Goal: Task Accomplishment & Management: Use online tool/utility

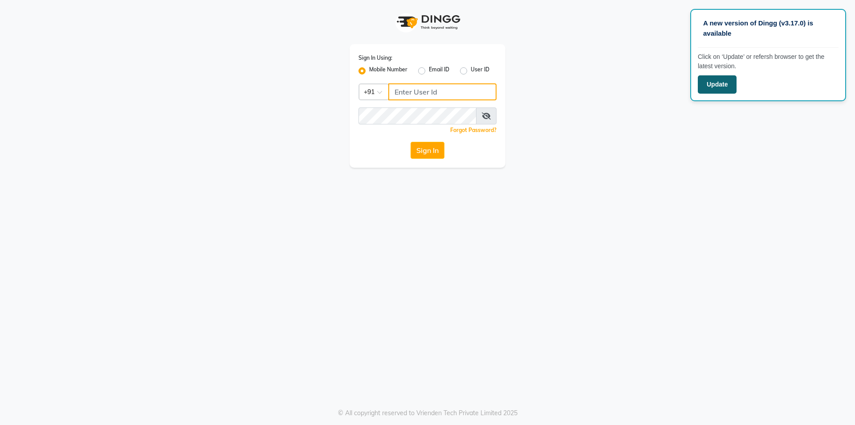
type input "9354158883"
click at [721, 83] on button "Update" at bounding box center [717, 84] width 39 height 18
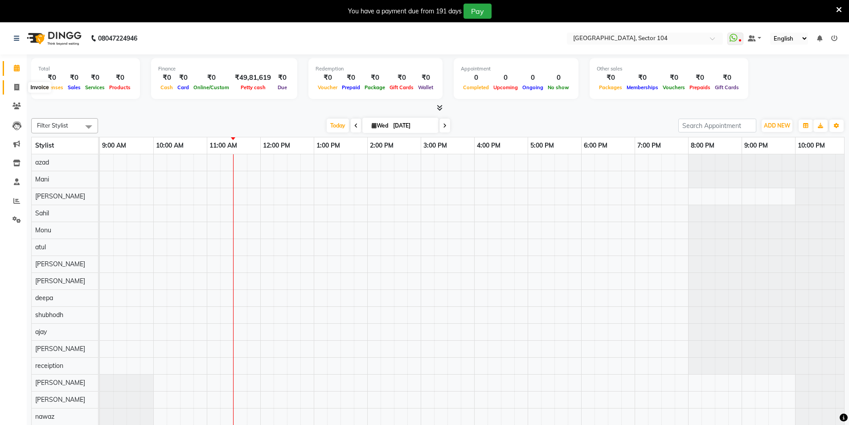
click at [20, 85] on span at bounding box center [17, 87] width 16 height 10
select select "service"
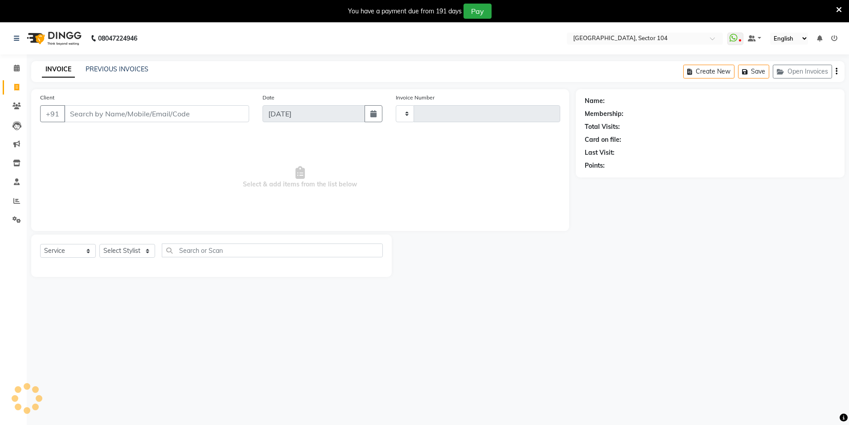
type input "3555"
select select "4009"
click at [109, 68] on link "PREVIOUS INVOICES" at bounding box center [117, 69] width 63 height 8
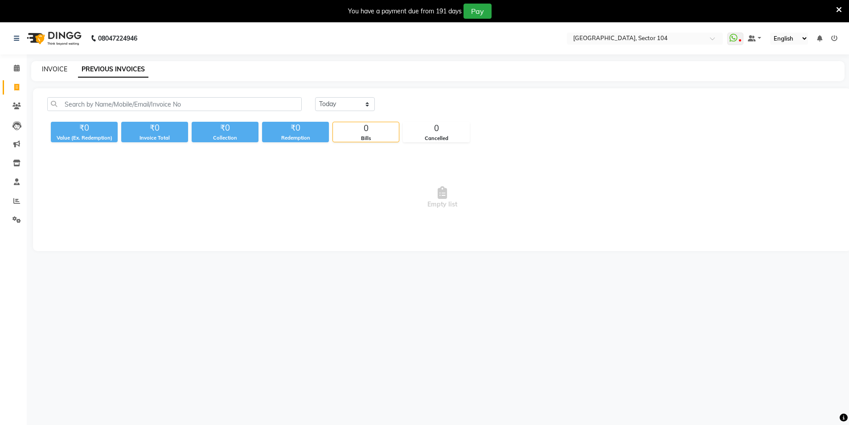
click at [61, 67] on link "INVOICE" at bounding box center [54, 69] width 25 height 8
select select "4009"
select select "service"
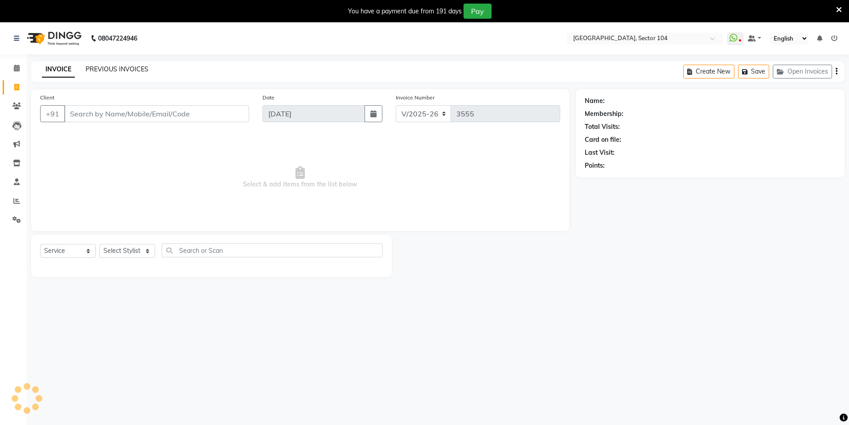
click at [105, 67] on link "PREVIOUS INVOICES" at bounding box center [117, 69] width 63 height 8
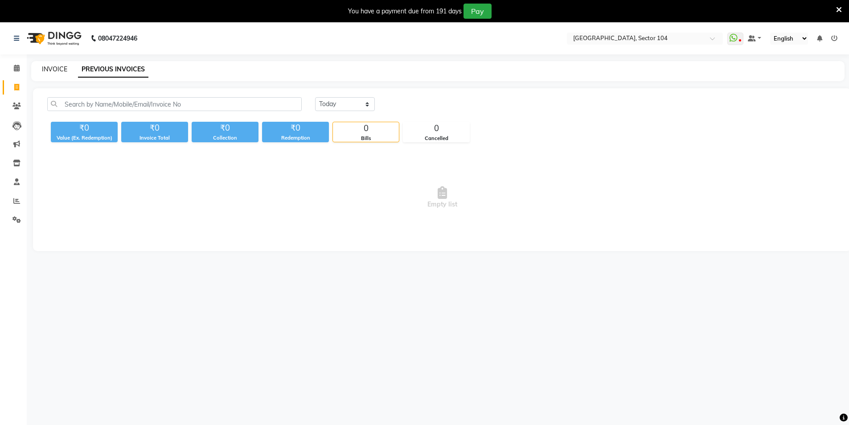
click at [61, 71] on link "INVOICE" at bounding box center [54, 69] width 25 height 8
select select "4009"
select select "service"
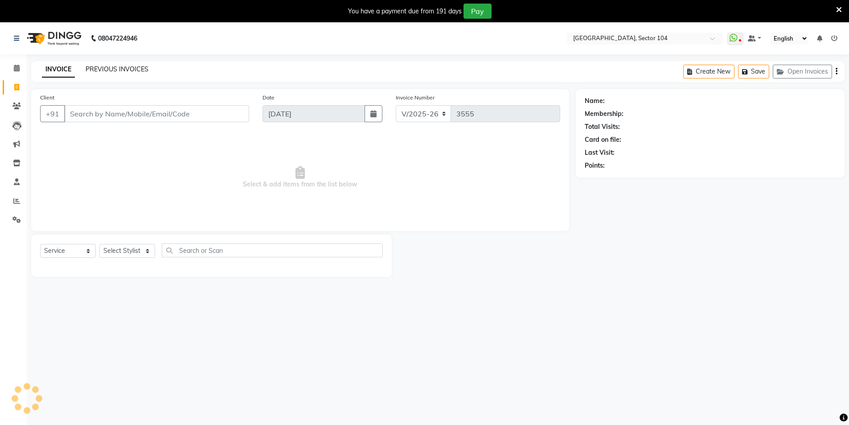
click at [102, 69] on link "PREVIOUS INVOICES" at bounding box center [117, 69] width 63 height 8
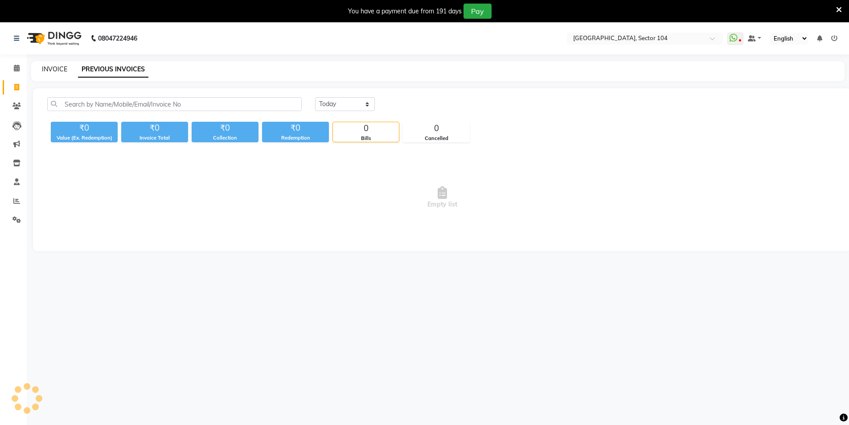
click at [52, 65] on link "INVOICE" at bounding box center [54, 69] width 25 height 8
select select "service"
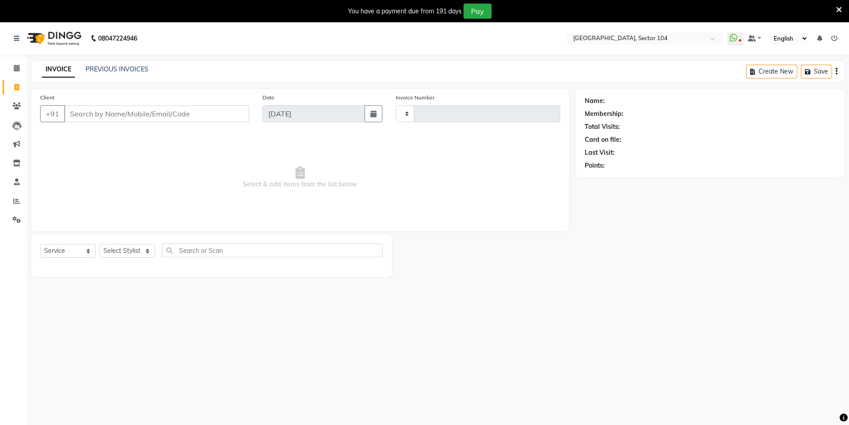
type input "3555"
select select "4009"
click at [182, 111] on input "Client" at bounding box center [156, 113] width 185 height 17
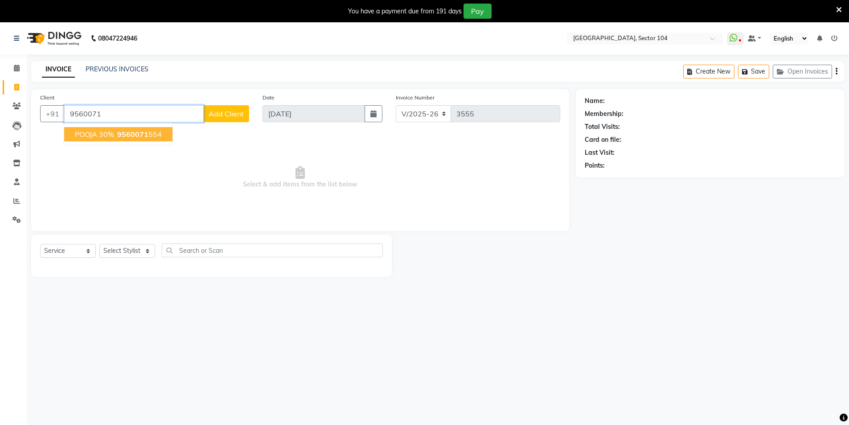
click at [159, 131] on ngb-highlight "9560071 554" at bounding box center [138, 134] width 46 height 9
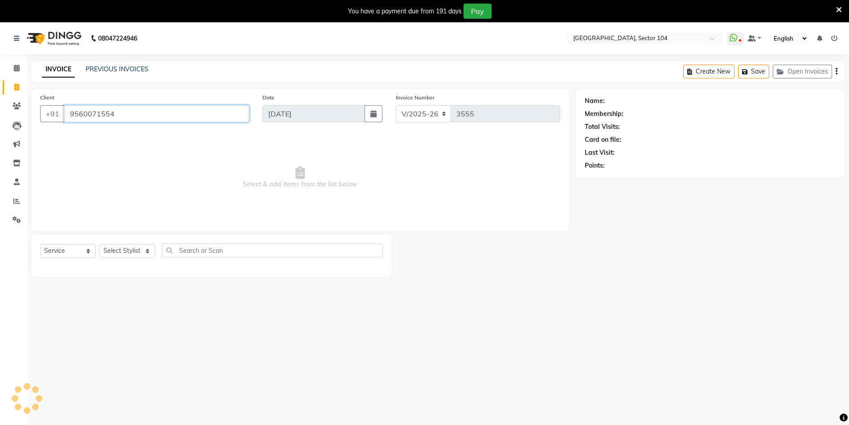
type input "9560071554"
click at [117, 251] on select "Select Stylist [PERSON_NAME] [PERSON_NAME] [PERSON_NAME] [PERSON_NAME] [PERSON_…" at bounding box center [127, 251] width 56 height 14
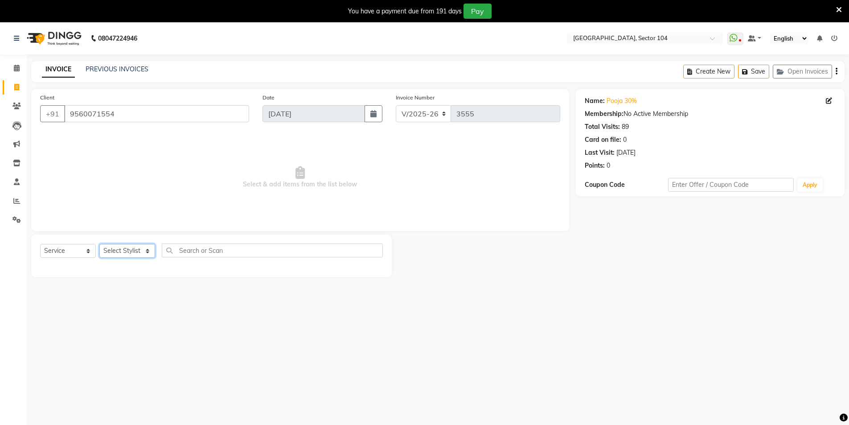
select select "20473"
click at [99, 244] on select "Select Stylist [PERSON_NAME] [PERSON_NAME] [PERSON_NAME] [PERSON_NAME] [PERSON_…" at bounding box center [127, 251] width 56 height 14
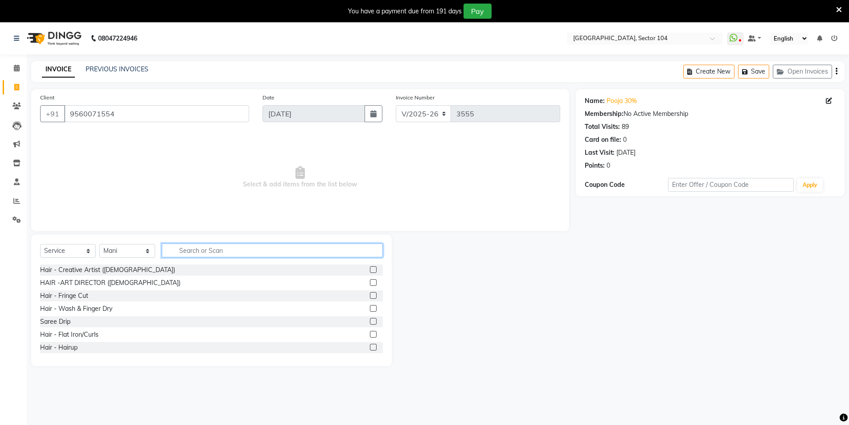
click at [210, 250] on input "text" at bounding box center [272, 250] width 221 height 14
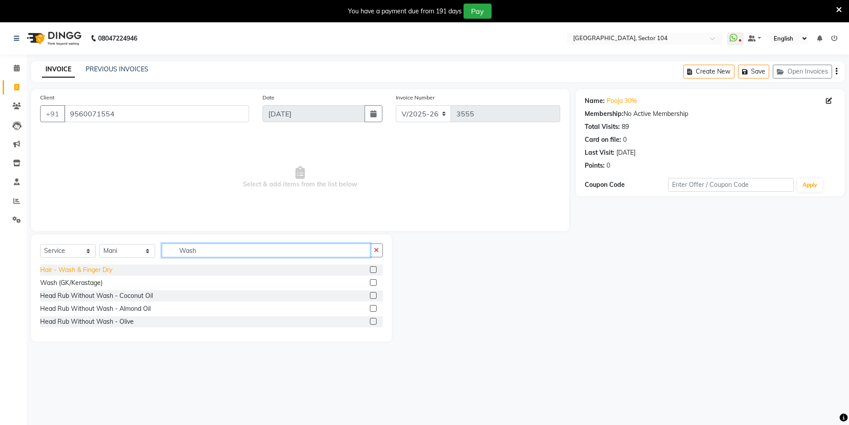
type input "Wash"
click at [97, 271] on div "Hair - Wash & Finger Dry" at bounding box center [76, 269] width 72 height 9
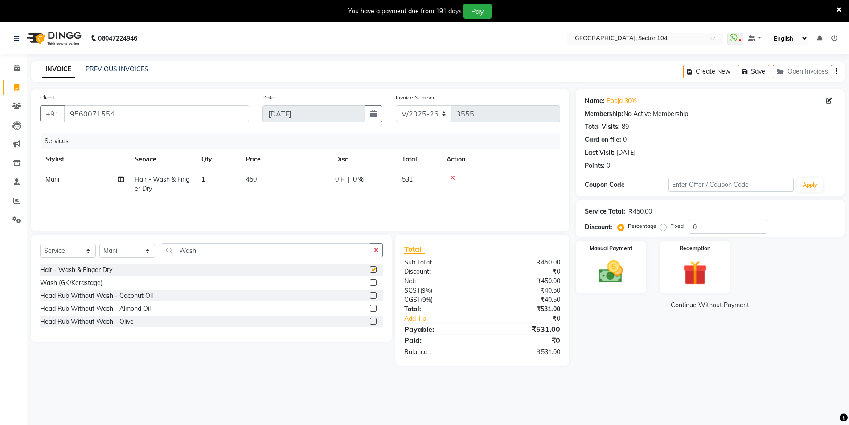
checkbox input "false"
click at [712, 224] on input "0" at bounding box center [728, 227] width 78 height 14
click at [714, 227] on input "30" at bounding box center [728, 227] width 78 height 14
type input "30"
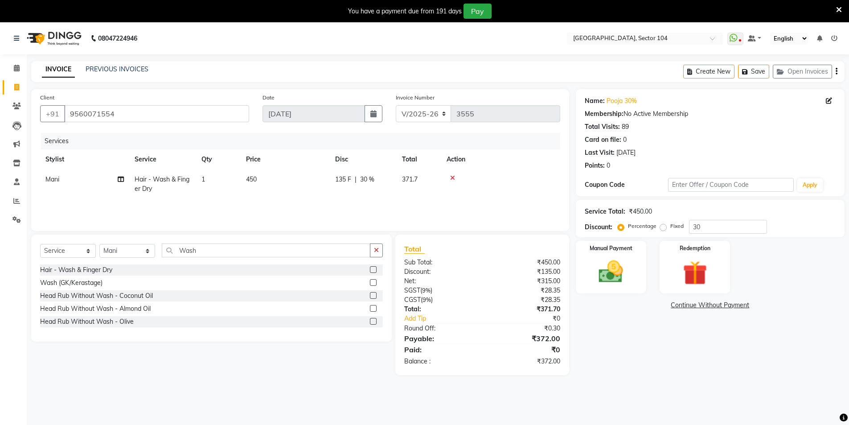
click at [622, 96] on div "Name: Pooja 30% Membership: No Active Membership Total Visits: 89 Card on file:…" at bounding box center [709, 132] width 251 height 78
click at [623, 99] on link "Pooja 30%" at bounding box center [621, 100] width 30 height 9
click at [626, 272] on img at bounding box center [610, 271] width 41 height 29
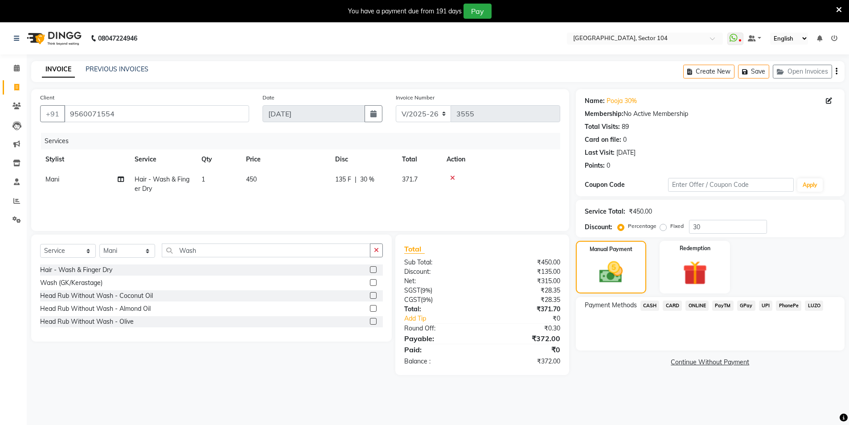
click at [703, 302] on span "ONLINE" at bounding box center [696, 305] width 23 height 10
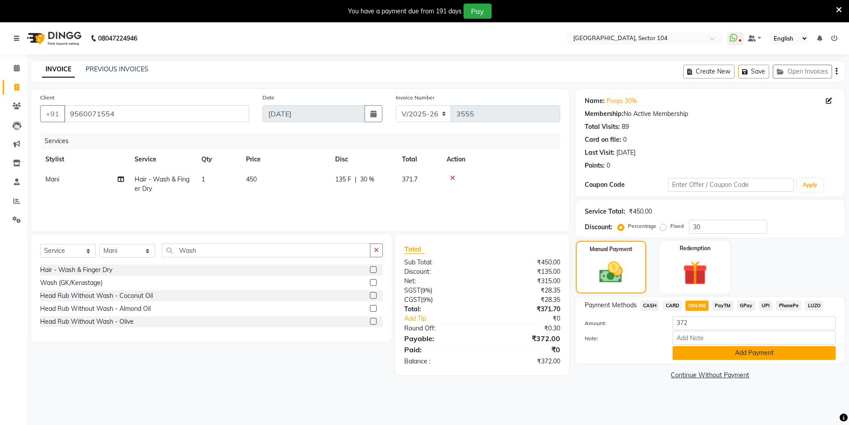
click at [702, 352] on button "Add Payment" at bounding box center [753, 353] width 163 height 14
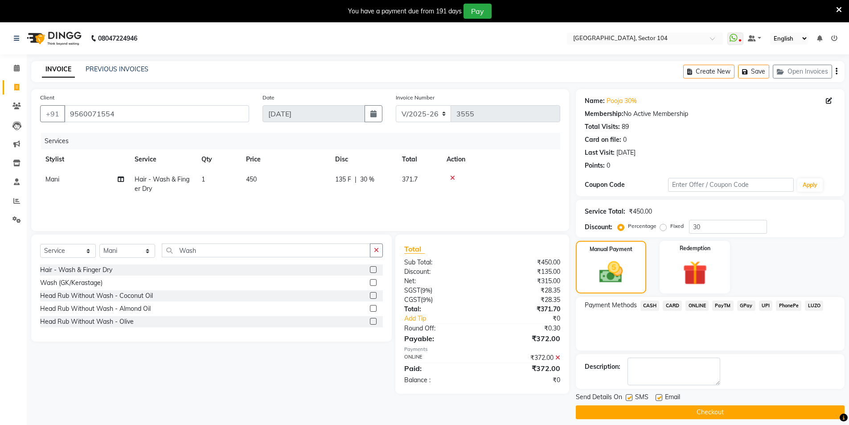
click at [648, 413] on button "Checkout" at bounding box center [710, 412] width 269 height 14
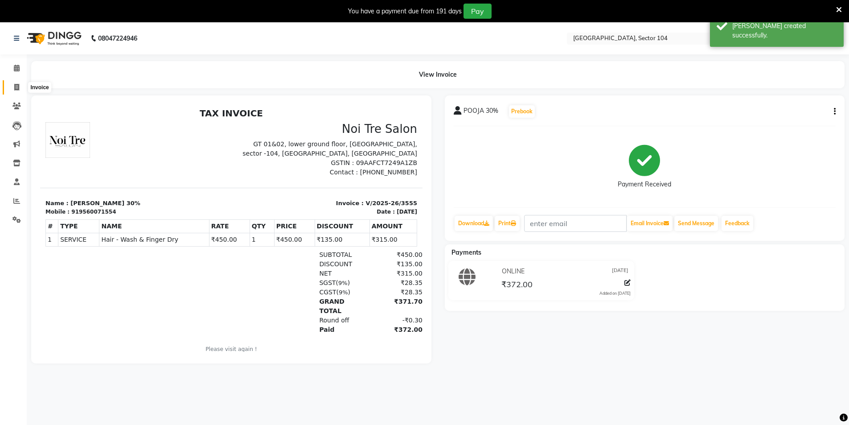
click at [19, 88] on span at bounding box center [17, 87] width 16 height 10
select select "service"
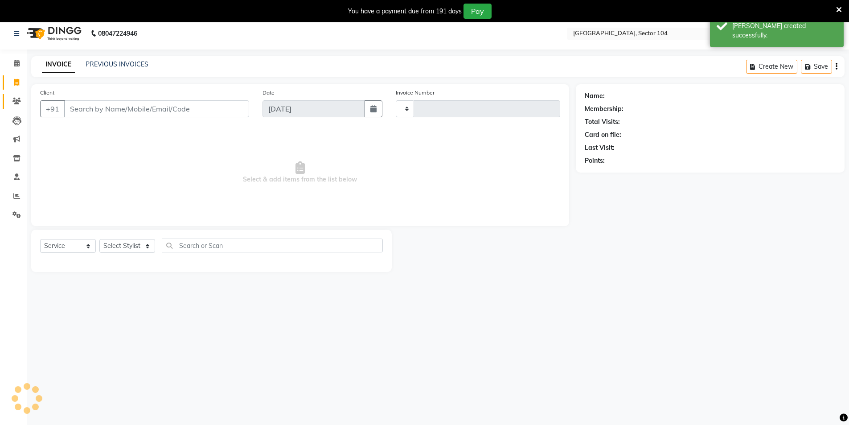
type input "3556"
select select "4009"
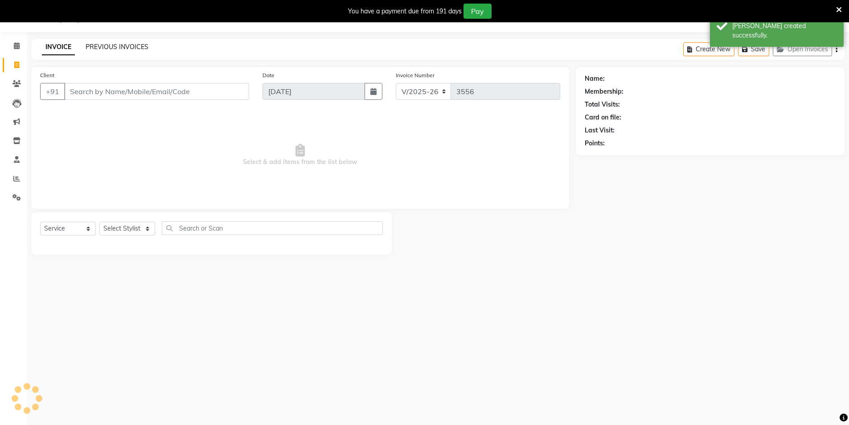
click at [101, 50] on link "PREVIOUS INVOICES" at bounding box center [117, 47] width 63 height 8
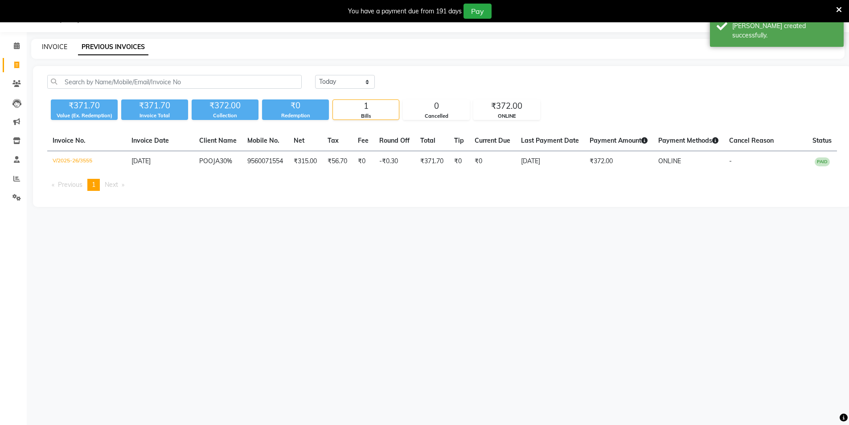
click at [50, 46] on link "INVOICE" at bounding box center [54, 47] width 25 height 8
select select "service"
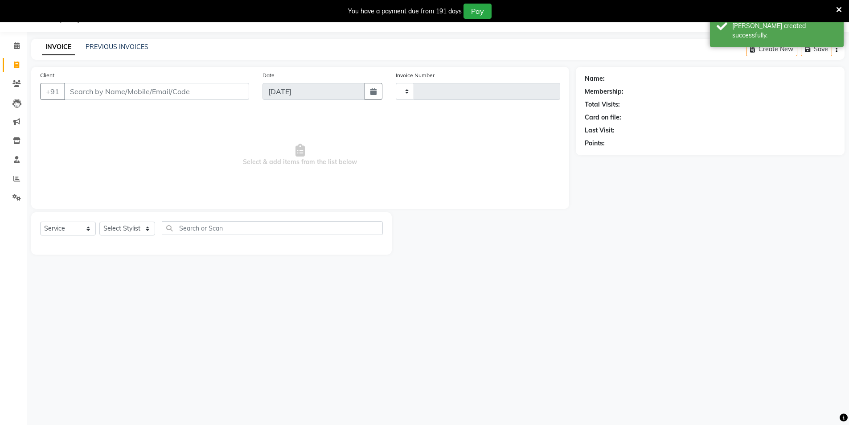
type input "3556"
select select "4009"
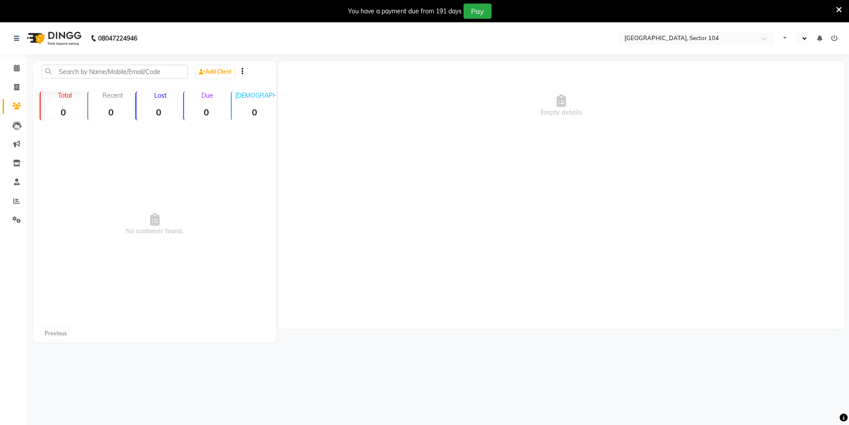
select select "en"
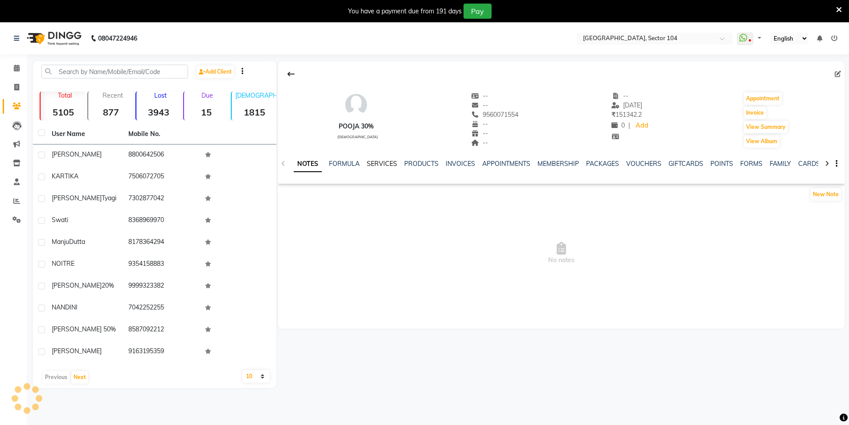
click at [384, 164] on link "SERVICES" at bounding box center [382, 163] width 30 height 8
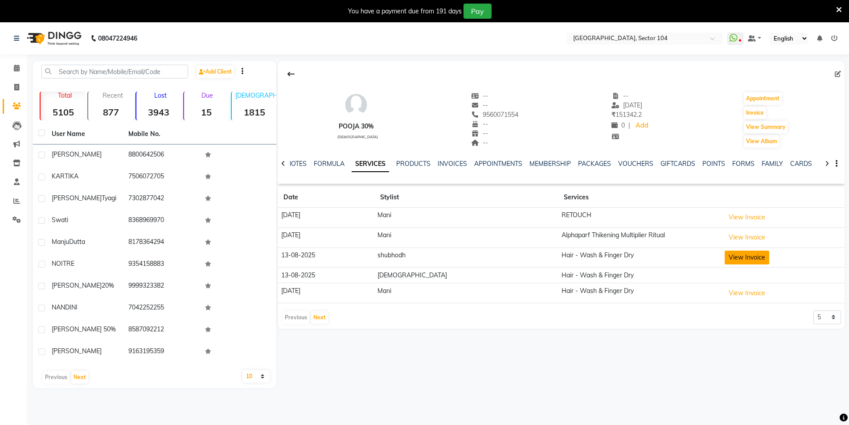
click at [724, 260] on button "View Invoice" at bounding box center [746, 257] width 45 height 14
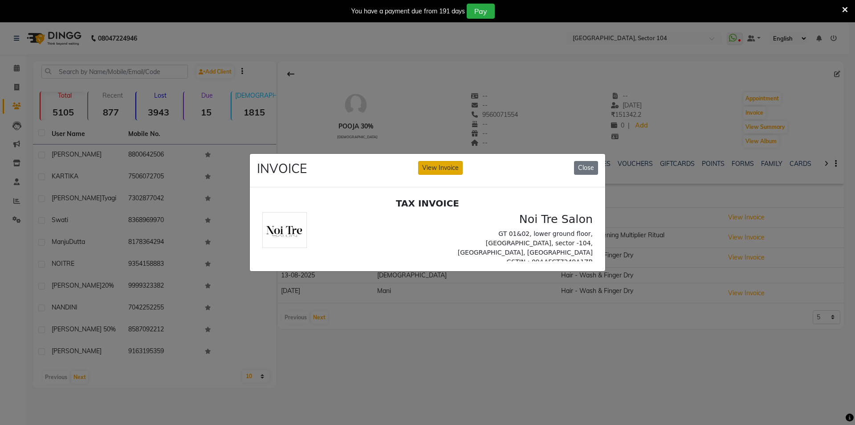
click at [436, 163] on button "View Invoice" at bounding box center [440, 168] width 45 height 14
